Goal: Task Accomplishment & Management: Manage account settings

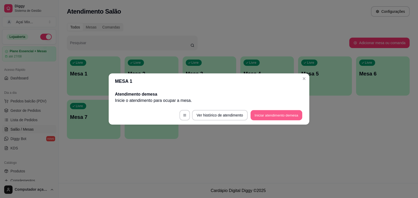
click at [253, 114] on button "Iniciar atendimento de mesa" at bounding box center [277, 115] width 52 height 10
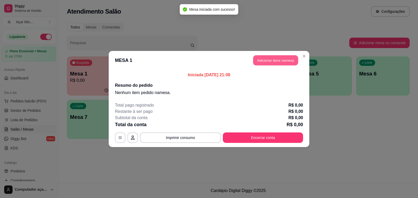
click at [270, 60] on button "Adicionar itens na mesa" at bounding box center [275, 60] width 45 height 10
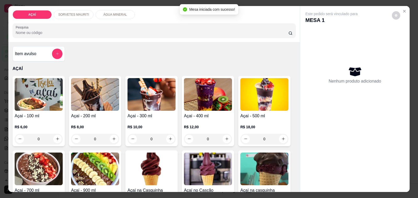
click at [83, 13] on p "SORVETES MAURITI" at bounding box center [73, 15] width 31 height 4
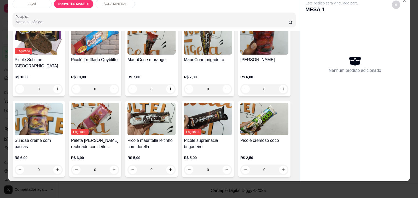
scroll to position [296, 0]
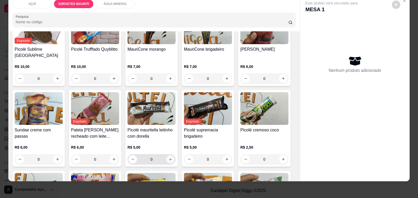
click at [170, 157] on button "increase-product-quantity" at bounding box center [170, 159] width 8 height 8
type input "1"
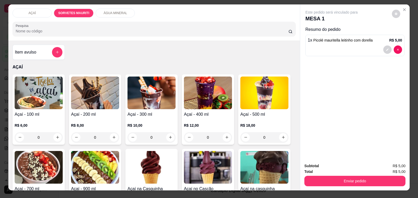
scroll to position [0, 0]
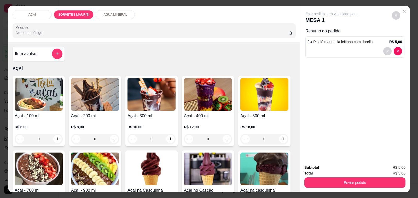
click at [41, 15] on div "AÇAÍ" at bounding box center [32, 14] width 39 height 9
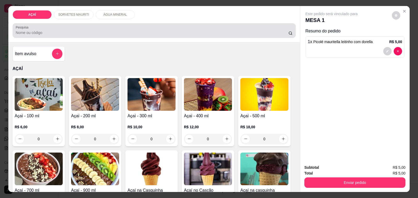
scroll to position [13, 0]
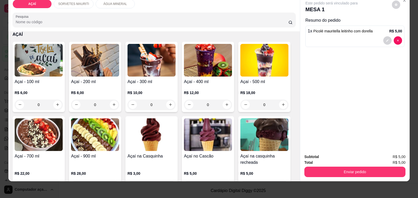
click at [86, 90] on p "R$ 8,00" at bounding box center [95, 92] width 48 height 5
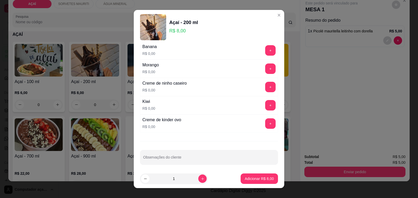
scroll to position [706, 0]
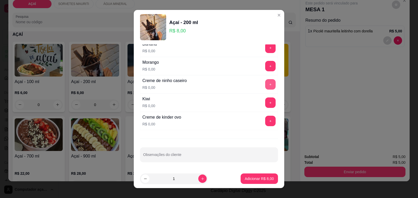
click at [265, 86] on button "+" at bounding box center [270, 84] width 10 height 10
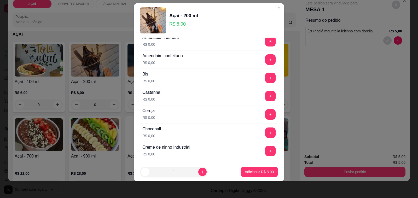
scroll to position [20, 0]
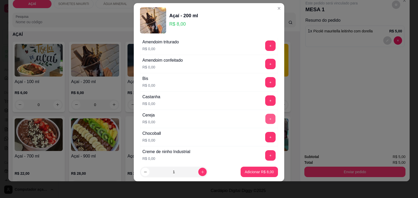
click at [266, 119] on button "+" at bounding box center [271, 119] width 10 height 10
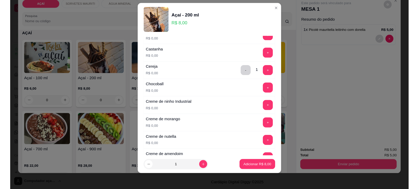
scroll to position [86, 0]
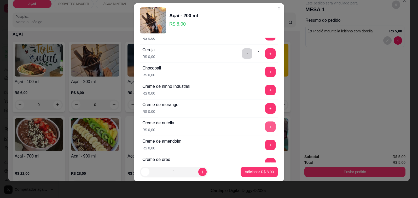
click at [265, 131] on button "+" at bounding box center [270, 127] width 10 height 10
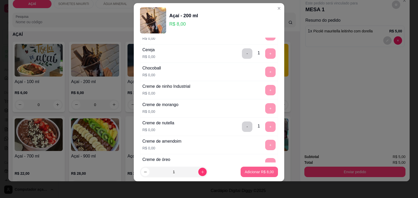
click at [261, 169] on p "Adicionar R$ 8,00" at bounding box center [259, 171] width 29 height 5
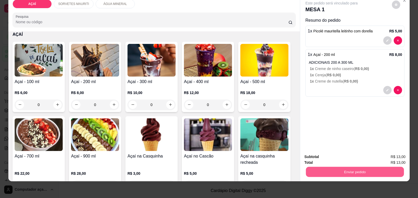
click at [324, 168] on button "Enviar pedido" at bounding box center [355, 172] width 98 height 10
click at [315, 154] on button "Não registrar e enviar pedido" at bounding box center [337, 155] width 53 height 10
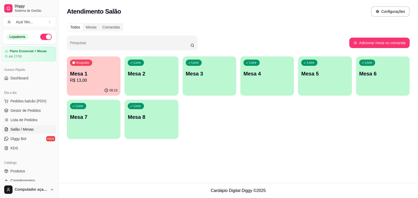
click at [106, 86] on div "00:13" at bounding box center [94, 90] width 54 height 10
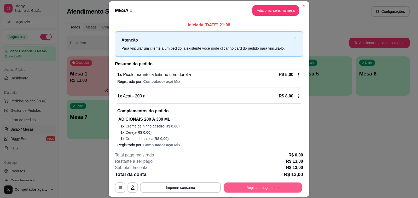
click at [274, 189] on button "Registrar pagamento" at bounding box center [263, 188] width 78 height 10
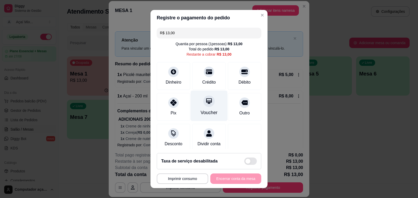
drag, startPoint x: 165, startPoint y: 103, endPoint x: 187, endPoint y: 118, distance: 26.5
click at [168, 104] on div at bounding box center [173, 102] width 10 height 10
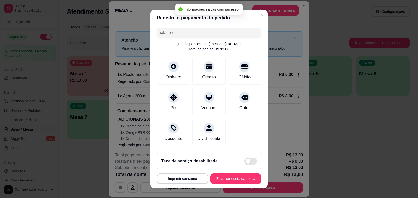
type input "R$ 0,00"
click at [242, 177] on button "Encerrar conta da mesa" at bounding box center [235, 179] width 49 height 10
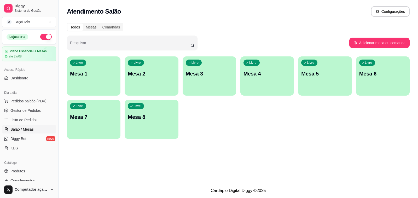
click at [76, 72] on p "Mesa 1" at bounding box center [93, 73] width 47 height 7
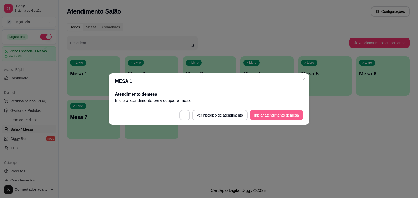
click at [262, 120] on footer "Ver histórico de atendimento Iniciar atendimento de mesa" at bounding box center [209, 115] width 201 height 19
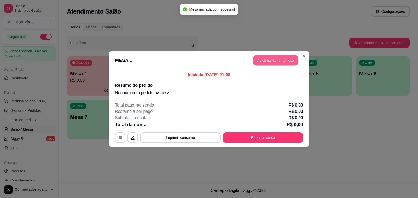
click at [257, 64] on button "Adicionar itens na mesa" at bounding box center [275, 60] width 45 height 10
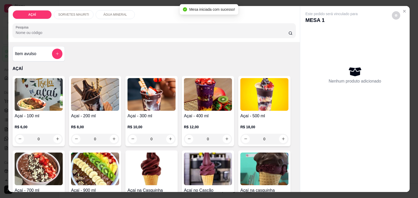
click at [110, 125] on p "R$ 8,00" at bounding box center [95, 126] width 48 height 5
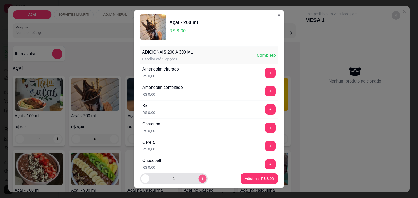
click at [201, 181] on icon "increase-product-quantity" at bounding box center [203, 179] width 4 height 4
type input "2"
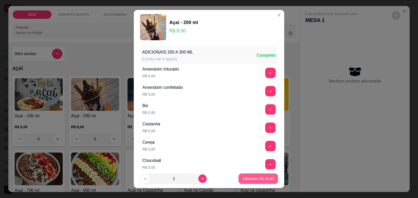
click at [276, 182] on footer "2 Adicionar R$ 16,00" at bounding box center [209, 178] width 151 height 19
click at [271, 178] on footer "2 Adicionar R$ 16,00" at bounding box center [209, 178] width 151 height 19
click at [267, 178] on button "Adicionar R$ 16,00" at bounding box center [258, 179] width 39 height 10
type input "2"
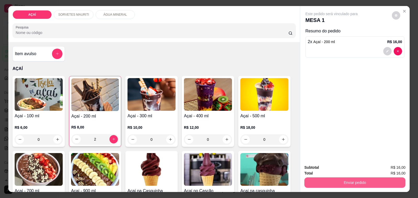
click at [310, 184] on button "Enviar pedido" at bounding box center [354, 182] width 101 height 10
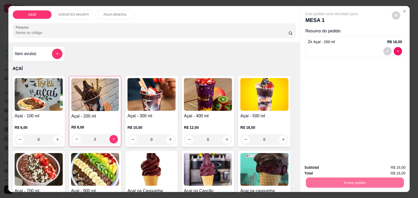
click at [315, 172] on button "Não registrar e enviar pedido" at bounding box center [337, 168] width 54 height 10
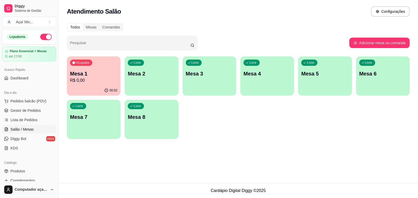
click at [139, 86] on div "Livre Mesa 2" at bounding box center [152, 72] width 54 height 33
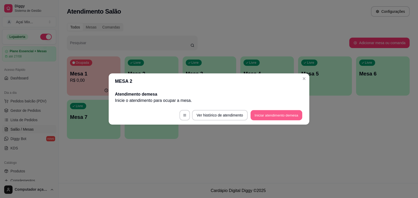
click at [264, 117] on button "Iniciar atendimento de mesa" at bounding box center [277, 115] width 52 height 10
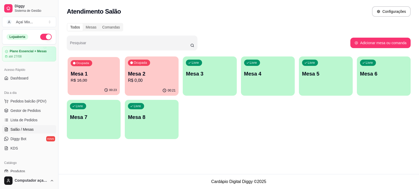
click at [109, 64] on div "Ocupada Mesa 1 R$ 16,00" at bounding box center [94, 71] width 52 height 28
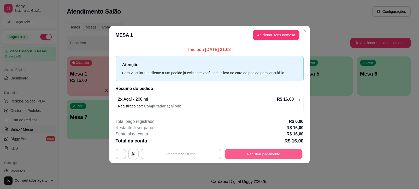
click at [264, 152] on button "Registrar pagamento" at bounding box center [264, 154] width 78 height 10
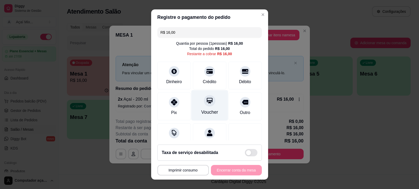
drag, startPoint x: 166, startPoint y: 95, endPoint x: 190, endPoint y: 119, distance: 33.6
click at [168, 96] on div "Pix" at bounding box center [174, 107] width 33 height 28
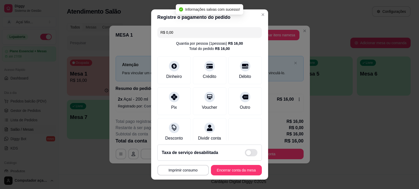
type input "R$ 0,00"
click at [234, 170] on button "Encerrar conta da mesa" at bounding box center [236, 170] width 49 height 10
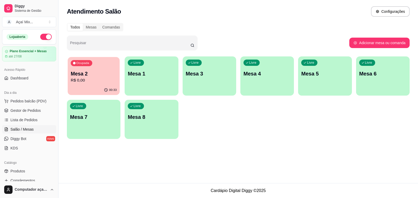
click at [102, 85] on div "00:33" at bounding box center [94, 90] width 52 height 10
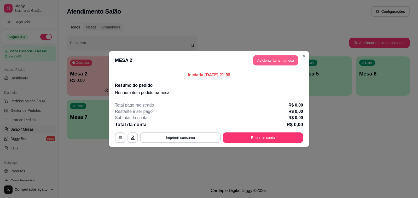
click at [269, 57] on button "Adicionar itens na mesa" at bounding box center [275, 60] width 45 height 10
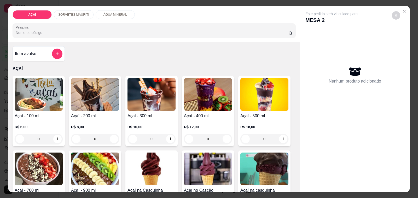
click at [140, 119] on div "R$ 10,00 0" at bounding box center [152, 131] width 48 height 25
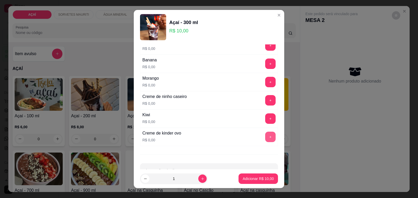
scroll to position [706, 0]
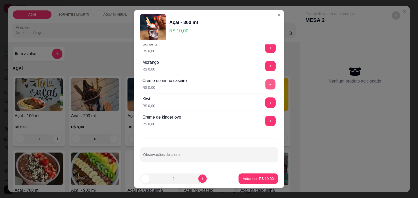
click at [266, 85] on button "+" at bounding box center [271, 84] width 10 height 10
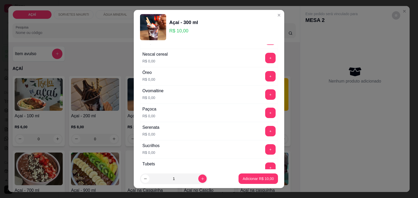
scroll to position [543, 0]
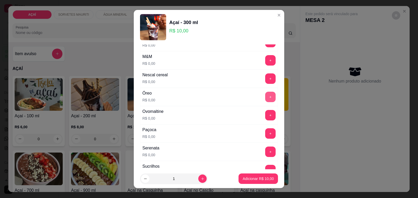
click at [265, 102] on button "+" at bounding box center [270, 97] width 10 height 10
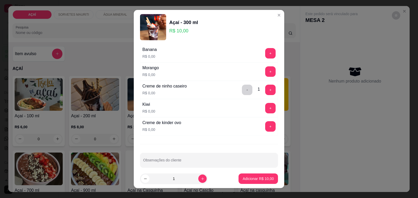
scroll to position [706, 0]
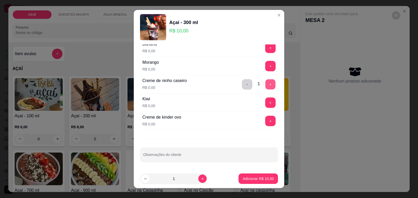
click at [266, 84] on button "+" at bounding box center [271, 84] width 10 height 10
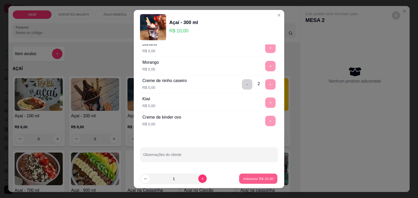
click at [250, 178] on p "Adicionar R$ 10,00" at bounding box center [258, 178] width 30 height 5
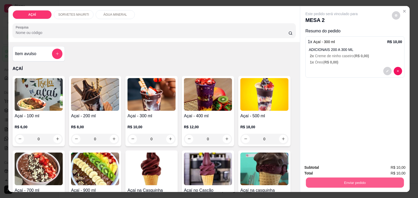
click at [393, 178] on button "Enviar pedido" at bounding box center [355, 183] width 98 height 10
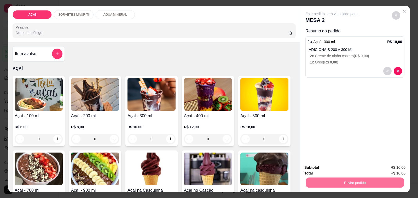
click at [348, 166] on button "Não registrar e enviar pedido" at bounding box center [337, 168] width 53 height 10
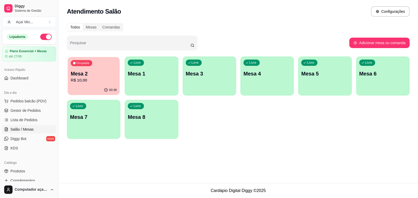
click at [109, 90] on div "00:38" at bounding box center [110, 90] width 13 height 4
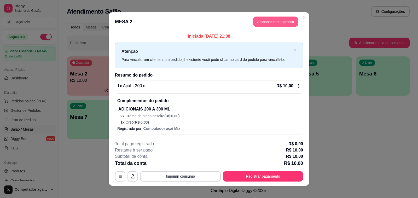
click at [261, 25] on button "Adicionar itens na mesa" at bounding box center [275, 22] width 45 height 10
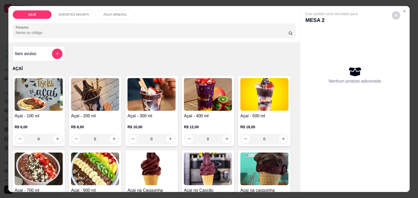
click at [198, 119] on div "R$ 12,00 0" at bounding box center [208, 131] width 48 height 25
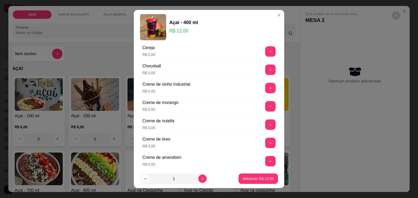
scroll to position [98, 0]
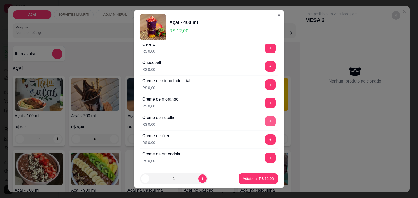
click at [265, 120] on button "+" at bounding box center [270, 121] width 10 height 10
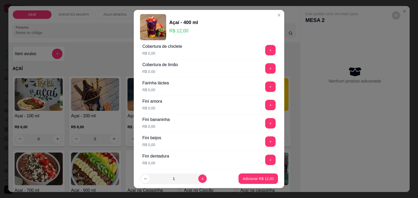
scroll to position [327, 0]
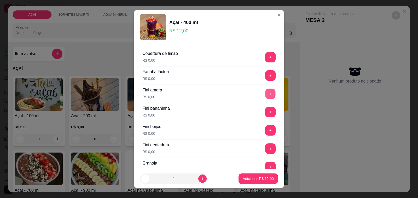
click at [266, 97] on button "+" at bounding box center [271, 94] width 10 height 10
click at [266, 98] on button "+" at bounding box center [271, 94] width 10 height 10
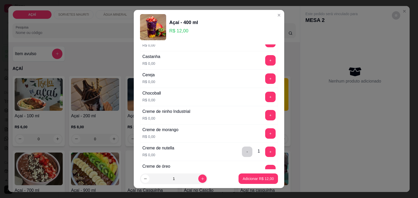
scroll to position [33, 0]
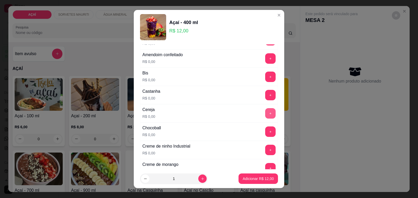
click at [265, 113] on button "+" at bounding box center [270, 113] width 10 height 10
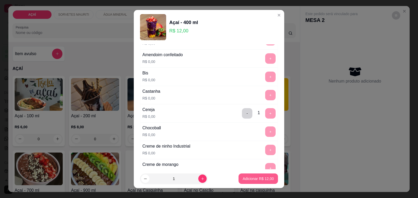
click at [254, 177] on p "Adicionar R$ 12,00" at bounding box center [258, 178] width 31 height 5
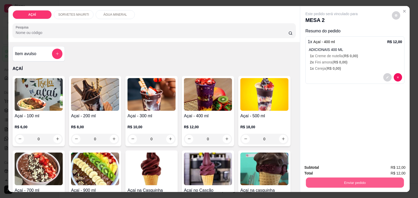
click at [314, 179] on button "Enviar pedido" at bounding box center [355, 183] width 98 height 10
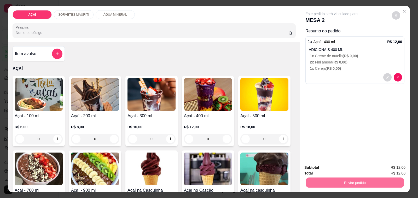
click at [323, 166] on button "Não registrar e enviar pedido" at bounding box center [337, 168] width 54 height 10
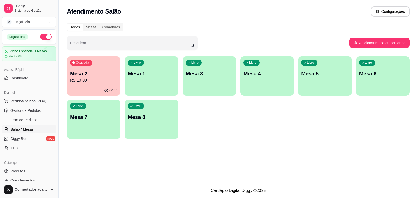
click at [157, 80] on div "Livre Mesa 1" at bounding box center [152, 72] width 54 height 33
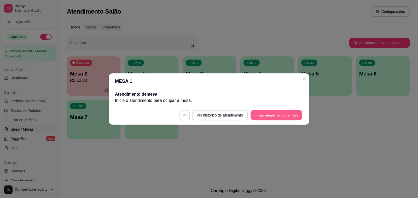
click at [273, 113] on button "Iniciar atendimento de mesa" at bounding box center [277, 115] width 52 height 10
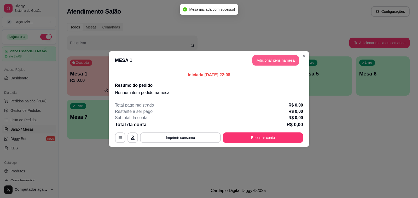
click at [270, 64] on button "Adicionar itens na mesa" at bounding box center [275, 60] width 47 height 10
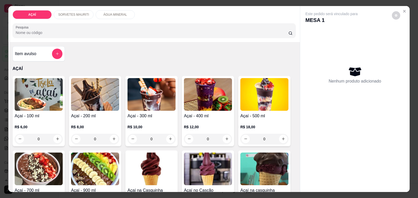
click at [139, 120] on div "R$ 10,00 0" at bounding box center [152, 131] width 48 height 25
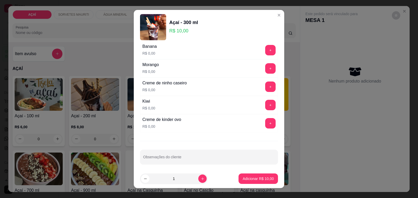
scroll to position [706, 0]
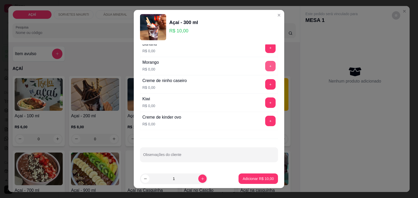
click at [265, 66] on button "+" at bounding box center [270, 66] width 10 height 10
click at [265, 99] on button "+" at bounding box center [270, 102] width 10 height 10
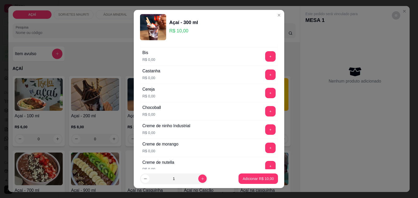
scroll to position [20, 0]
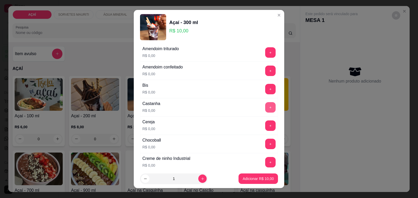
click at [265, 110] on button "+" at bounding box center [270, 107] width 10 height 10
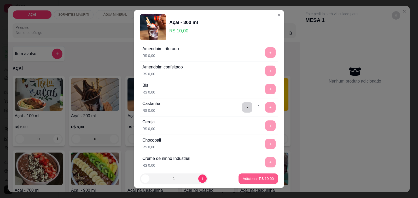
click at [259, 177] on p "Adicionar R$ 10,00" at bounding box center [258, 178] width 31 height 5
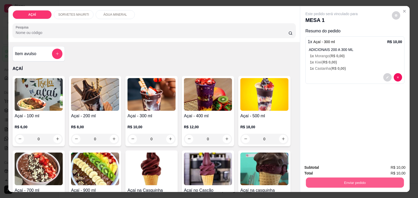
click at [315, 178] on button "Enviar pedido" at bounding box center [355, 183] width 98 height 10
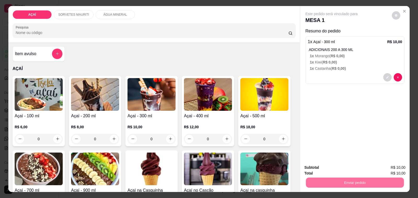
click at [318, 167] on button "Não registrar e enviar pedido" at bounding box center [337, 168] width 54 height 10
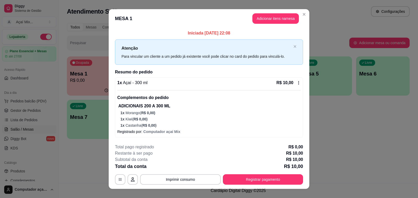
click at [240, 130] on p "Registrado por: Computador açaí Mix" at bounding box center [208, 131] width 183 height 5
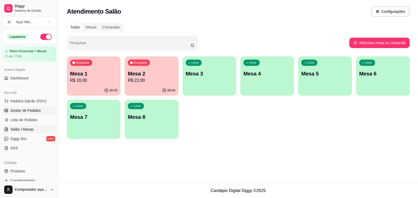
click at [37, 107] on link "Gestor de Pedidos" at bounding box center [29, 110] width 54 height 8
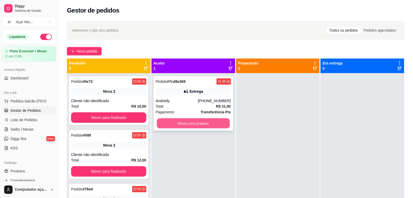
click at [201, 124] on button "Mover para preparo" at bounding box center [193, 123] width 73 height 10
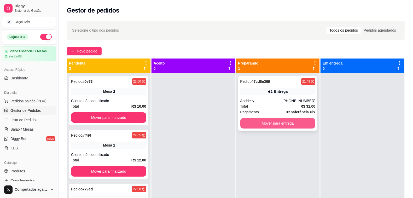
click at [261, 125] on button "Mover para entrega" at bounding box center [277, 123] width 75 height 10
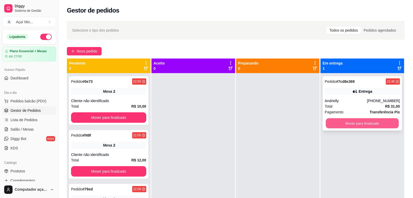
click at [327, 123] on button "Mover para finalizado" at bounding box center [362, 123] width 73 height 10
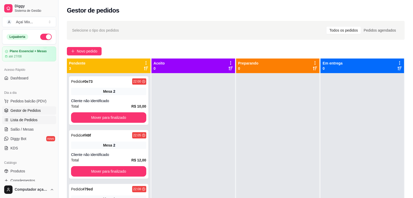
drag, startPoint x: 24, startPoint y: 128, endPoint x: 46, endPoint y: 123, distance: 22.1
click at [25, 128] on span "Salão / Mesas" at bounding box center [21, 129] width 23 height 5
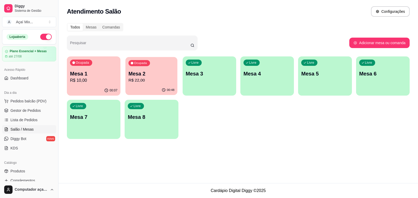
click at [146, 91] on div "00:48" at bounding box center [151, 90] width 52 height 10
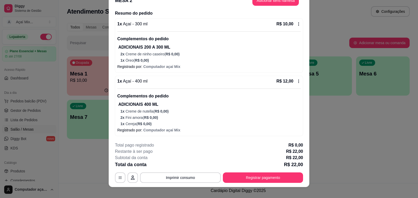
scroll to position [16, 0]
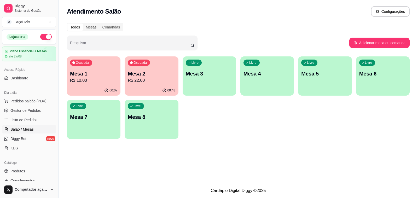
click at [92, 79] on p "R$ 10,00" at bounding box center [93, 80] width 47 height 6
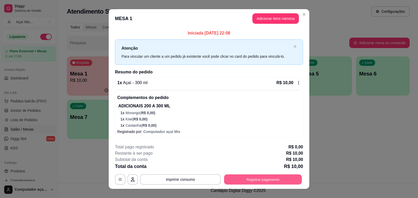
click at [265, 180] on button "Registrar pagamento" at bounding box center [263, 180] width 78 height 10
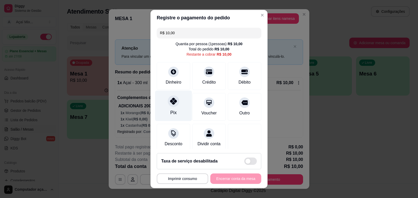
click at [177, 97] on div "Pix" at bounding box center [173, 106] width 37 height 31
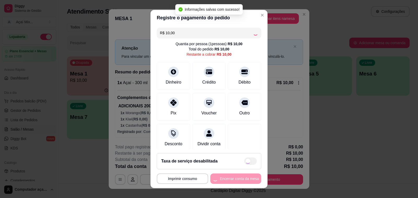
type input "R$ 0,00"
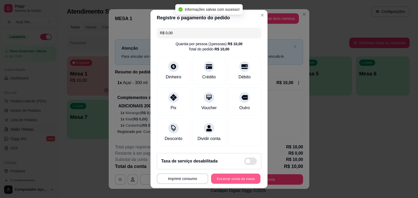
click at [231, 177] on button "Encerrar conta da mesa" at bounding box center [235, 179] width 49 height 10
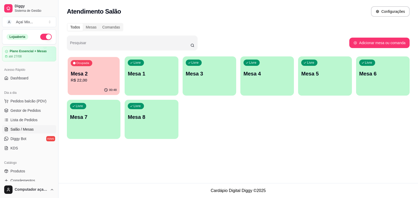
click at [76, 75] on p "Mesa 2" at bounding box center [94, 73] width 46 height 7
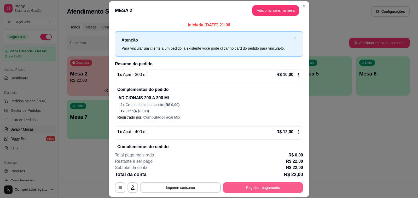
click at [292, 191] on button "Registrar pagamento" at bounding box center [263, 187] width 80 height 10
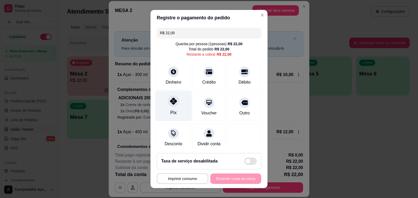
click at [165, 95] on div "Pix" at bounding box center [173, 106] width 37 height 31
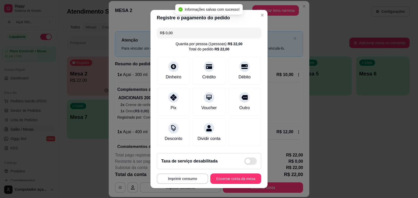
type input "R$ 0,00"
click at [244, 177] on button "Encerrar conta da mesa" at bounding box center [235, 179] width 49 height 10
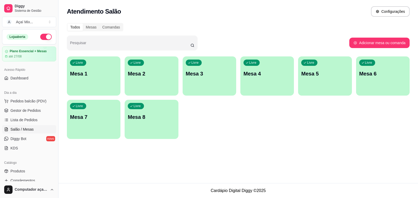
click at [80, 92] on div "button" at bounding box center [94, 92] width 54 height 6
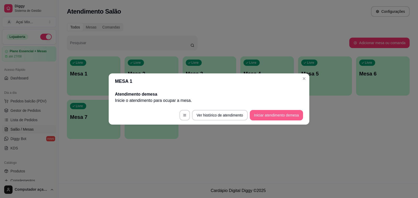
click at [274, 113] on button "Iniciar atendimento de mesa" at bounding box center [276, 115] width 53 height 10
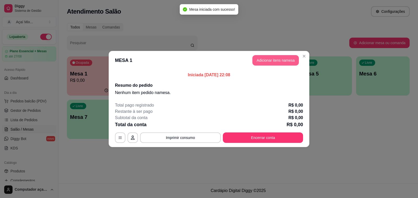
click at [263, 57] on button "Adicionar itens na mesa" at bounding box center [275, 60] width 47 height 10
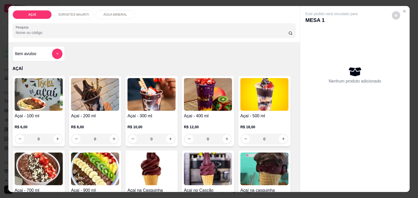
click at [196, 108] on img at bounding box center [208, 94] width 48 height 33
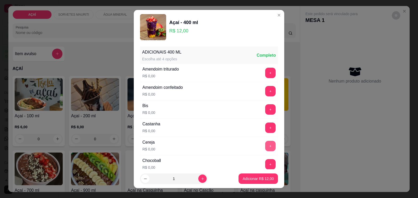
click at [265, 149] on button "+" at bounding box center [270, 146] width 10 height 10
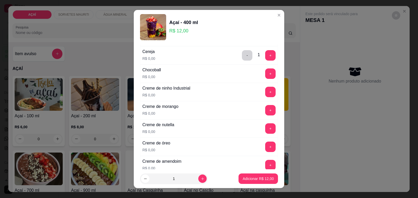
scroll to position [98, 0]
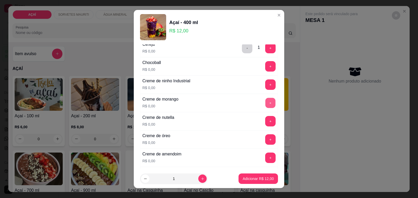
click at [266, 101] on button "+" at bounding box center [271, 103] width 10 height 10
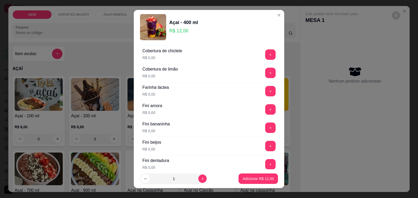
scroll to position [327, 0]
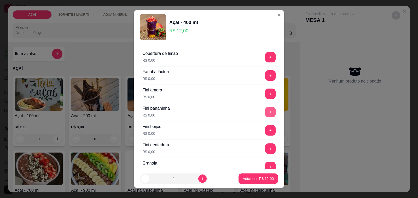
click at [265, 116] on button "+" at bounding box center [270, 112] width 10 height 10
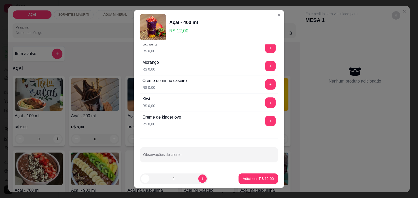
scroll to position [706, 0]
click at [266, 68] on button "+" at bounding box center [271, 66] width 10 height 10
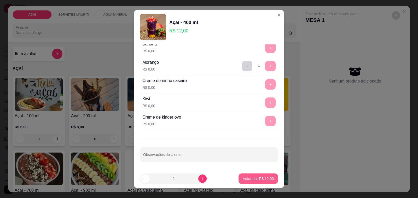
click at [259, 176] on button "Adicionar R$ 12,00" at bounding box center [258, 179] width 39 height 10
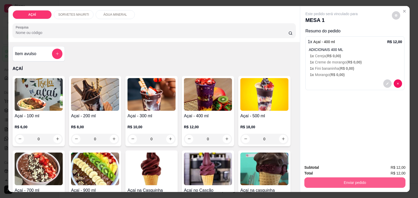
click at [325, 179] on button "Enviar pedido" at bounding box center [354, 182] width 101 height 10
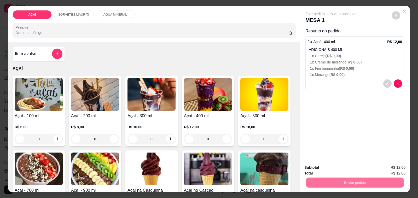
click at [321, 169] on button "Não registrar e enviar pedido" at bounding box center [337, 168] width 53 height 10
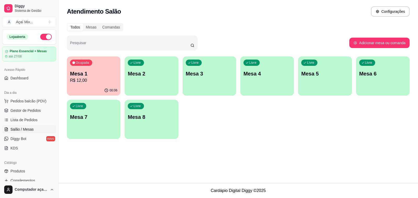
click at [86, 76] on p "Mesa 1" at bounding box center [93, 73] width 47 height 7
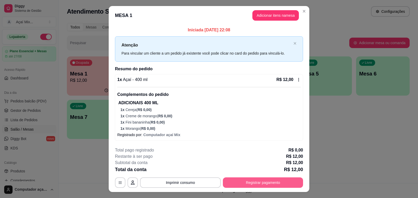
click at [262, 180] on button "Registrar pagamento" at bounding box center [263, 182] width 80 height 10
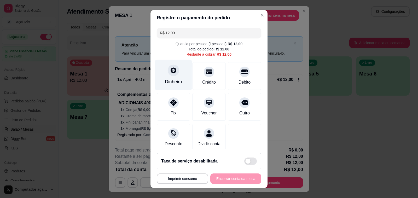
click at [171, 86] on div "Dinheiro" at bounding box center [173, 75] width 37 height 31
type input "R$ 0,00"
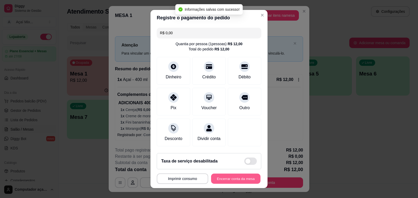
click at [218, 177] on button "Encerrar conta da mesa" at bounding box center [235, 179] width 49 height 10
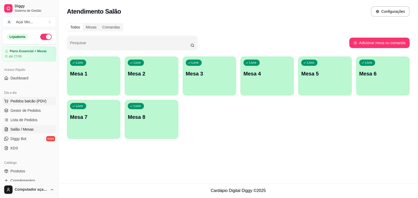
click at [40, 104] on button "Pedidos balcão (PDV)" at bounding box center [29, 101] width 54 height 8
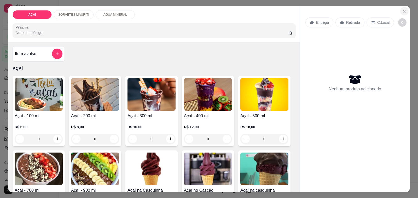
click at [401, 9] on button "Close" at bounding box center [404, 11] width 8 height 8
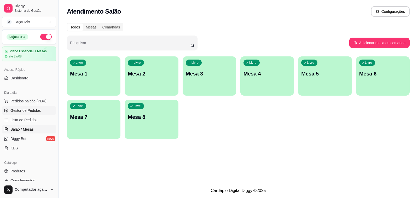
click at [19, 110] on span "Gestor de Pedidos" at bounding box center [25, 110] width 30 height 5
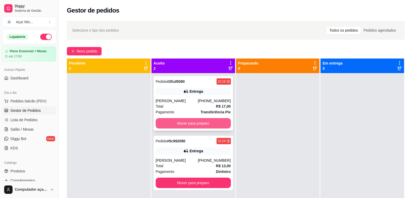
click at [199, 121] on button "Mover para preparo" at bounding box center [193, 123] width 75 height 10
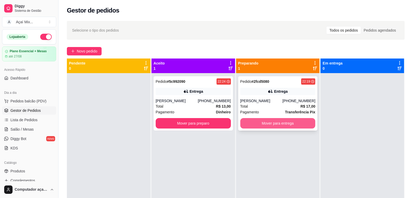
click at [270, 119] on button "Mover para entrega" at bounding box center [277, 123] width 75 height 10
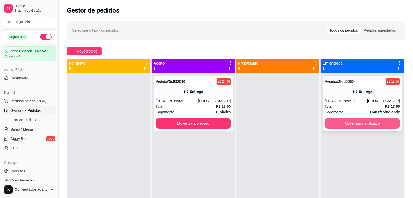
click at [363, 127] on button "Mover para finalizado" at bounding box center [362, 123] width 75 height 10
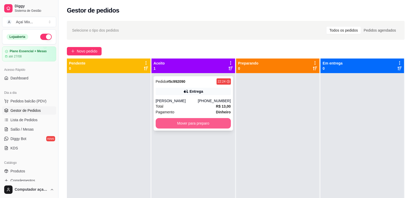
click at [190, 124] on button "Mover para preparo" at bounding box center [193, 123] width 75 height 10
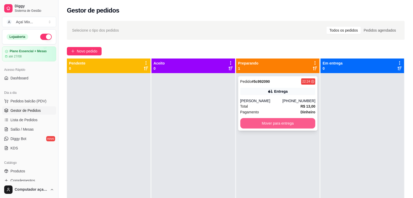
click at [299, 123] on button "Mover para entrega" at bounding box center [277, 123] width 75 height 10
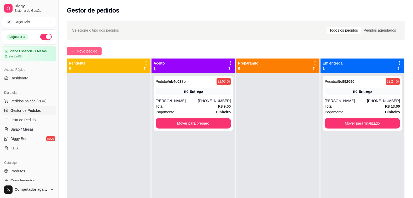
click at [77, 54] on span "Novo pedido" at bounding box center [87, 51] width 21 height 6
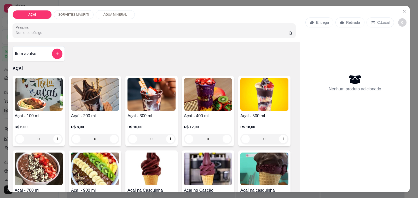
click at [170, 119] on div "R$ 10,00 0" at bounding box center [152, 131] width 48 height 25
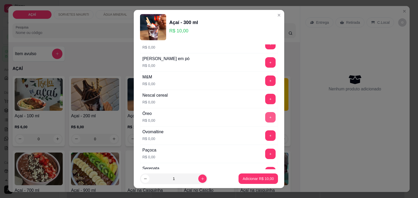
scroll to position [555, 0]
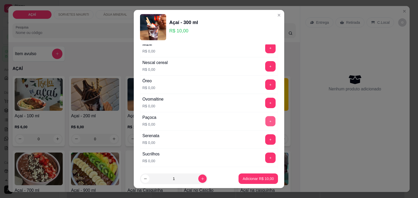
click at [266, 126] on button "+" at bounding box center [271, 121] width 10 height 10
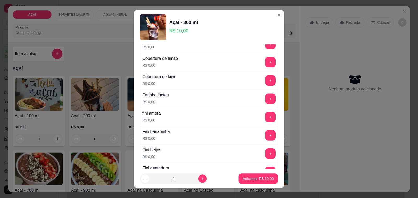
scroll to position [294, 0]
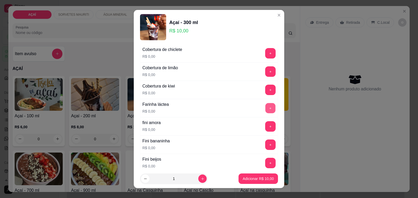
click at [266, 110] on button "+" at bounding box center [271, 108] width 10 height 10
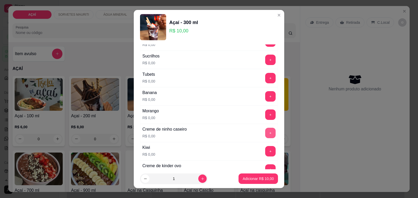
scroll to position [706, 0]
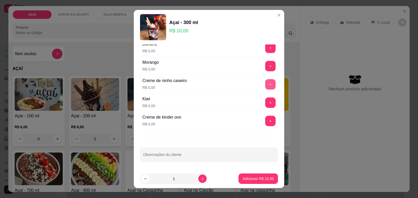
click at [265, 85] on button "+" at bounding box center [270, 84] width 10 height 10
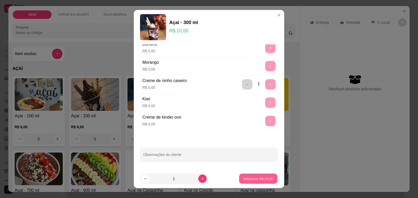
click at [254, 178] on p "Adicionar R$ 10,00" at bounding box center [258, 178] width 30 height 5
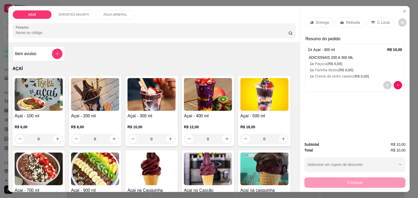
click at [313, 24] on div "Entrega" at bounding box center [319, 23] width 28 height 10
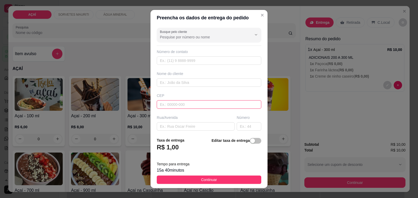
click at [207, 104] on input "text" at bounding box center [209, 104] width 105 height 8
type input "5752000000"
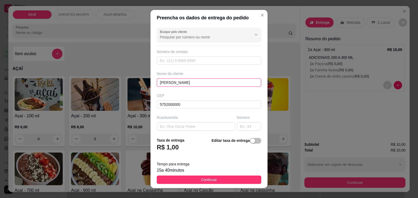
type input "[PERSON_NAME]"
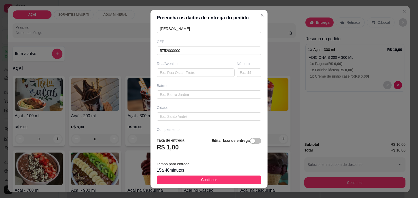
scroll to position [69, 0]
type input "8163-9402"
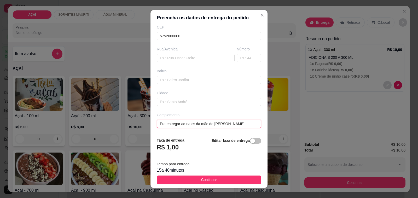
type input "Pra entregar aq na cs da mãe de [PERSON_NAME]"
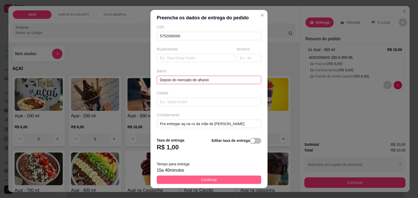
type input "Depois do mercado de afranio"
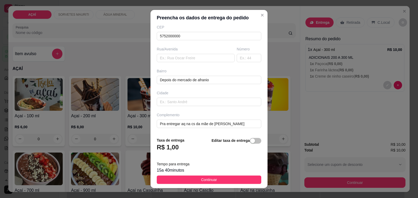
click at [205, 180] on span "Continuar" at bounding box center [209, 180] width 16 height 6
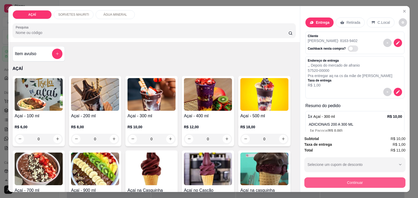
click at [312, 180] on button "Continuar" at bounding box center [354, 182] width 101 height 10
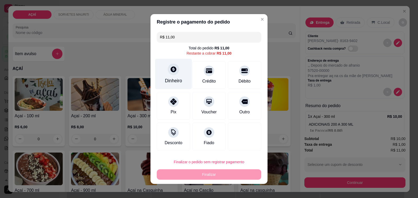
click at [180, 77] on div "Dinheiro" at bounding box center [173, 74] width 37 height 31
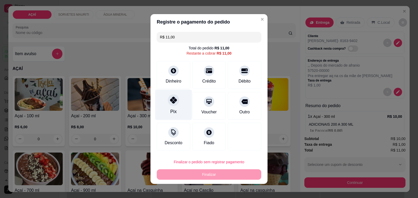
click at [172, 118] on div "Pix" at bounding box center [173, 105] width 37 height 31
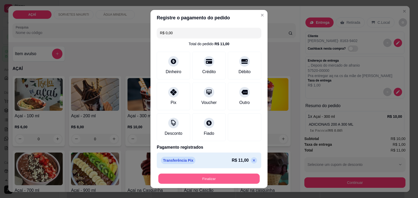
click at [213, 178] on button "Finalizar" at bounding box center [208, 179] width 101 height 10
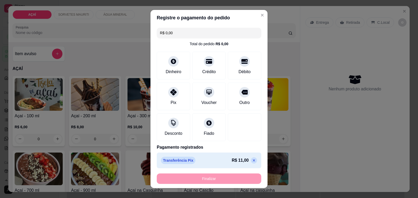
type input "-R$ 11,00"
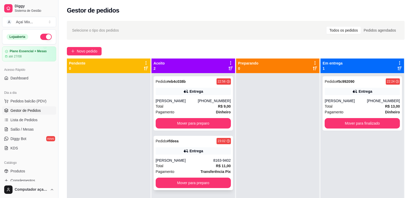
click at [180, 167] on div "Total R$ 11,00" at bounding box center [193, 166] width 75 height 6
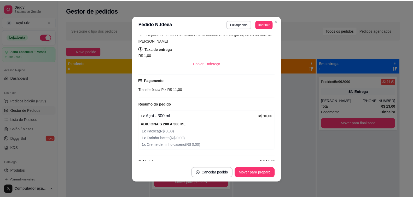
scroll to position [97, 0]
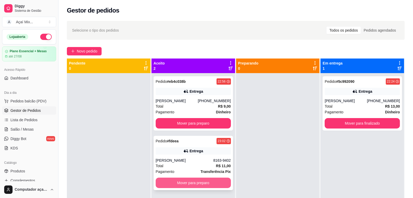
click at [203, 179] on button "Mover para preparo" at bounding box center [193, 183] width 75 height 10
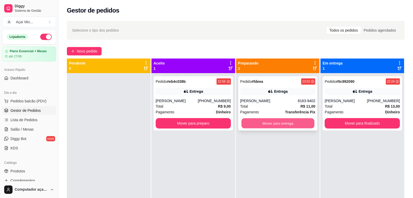
click at [291, 128] on button "Mover para entrega" at bounding box center [277, 123] width 73 height 10
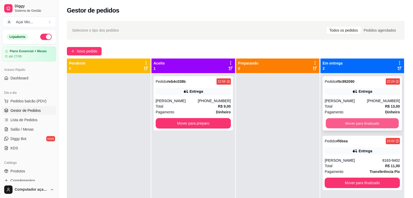
click at [353, 120] on button "Mover para finalizado" at bounding box center [362, 123] width 73 height 10
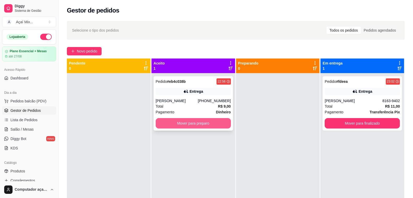
click at [208, 120] on button "Mover para preparo" at bounding box center [193, 123] width 75 height 10
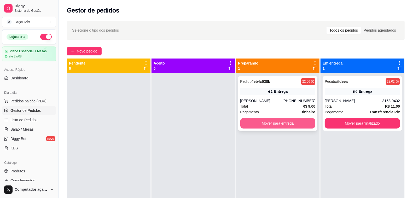
click at [269, 118] on button "Mover para entrega" at bounding box center [277, 123] width 75 height 10
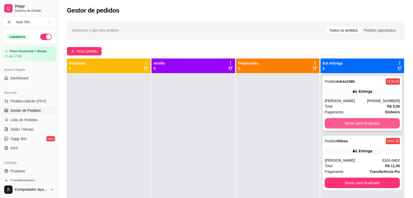
click at [349, 125] on button "Mover para finalizado" at bounding box center [362, 123] width 75 height 10
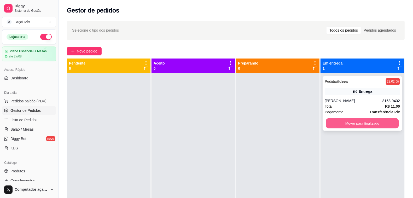
click at [353, 127] on button "Mover para finalizado" at bounding box center [362, 123] width 73 height 10
